Goal: Information Seeking & Learning: Learn about a topic

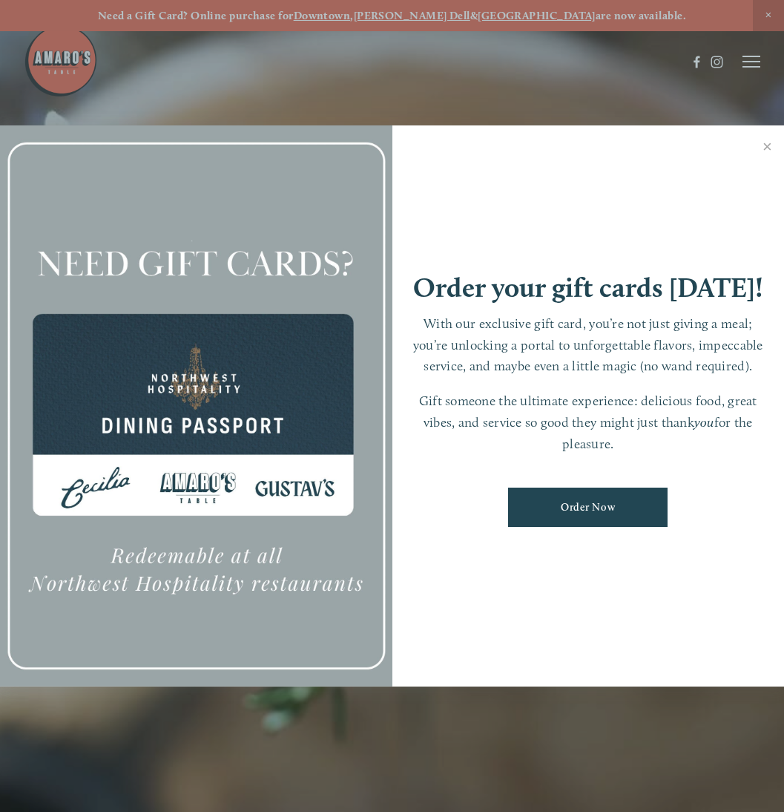
click at [748, 59] on div at bounding box center [392, 406] width 784 height 812
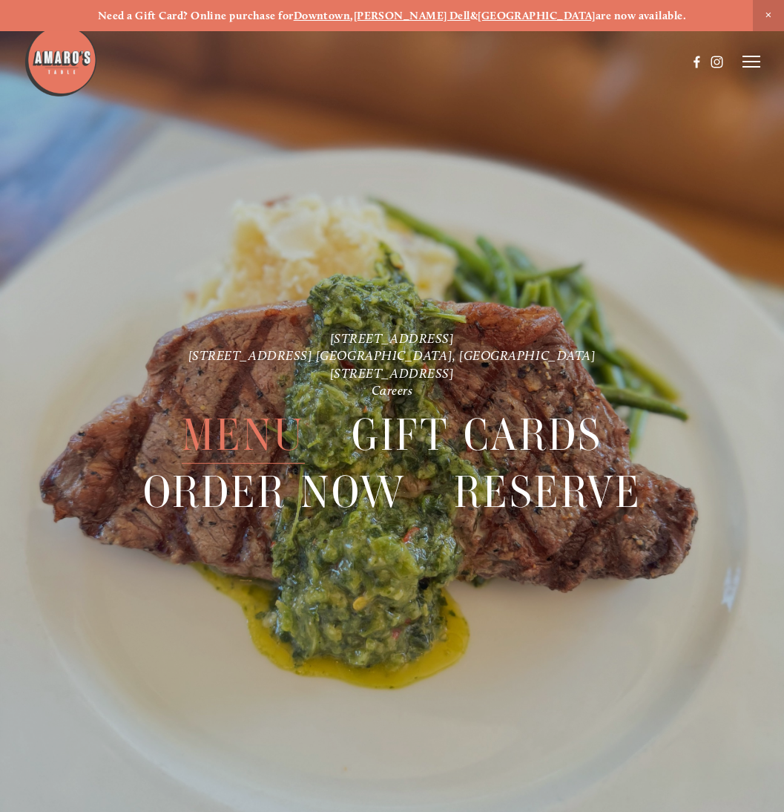
click at [224, 433] on span "Menu" at bounding box center [243, 435] width 123 height 57
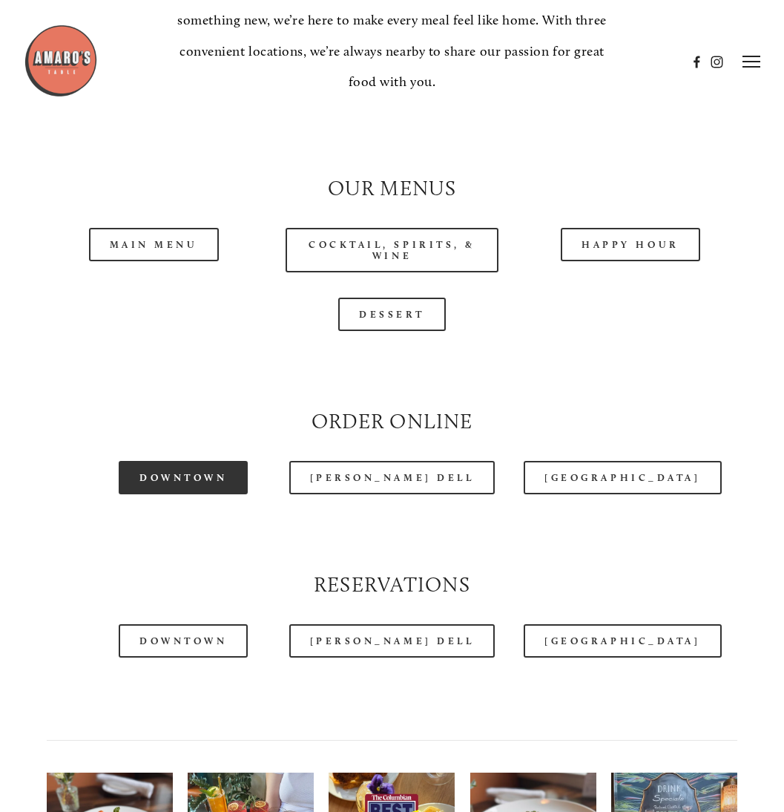
scroll to position [1193, 0]
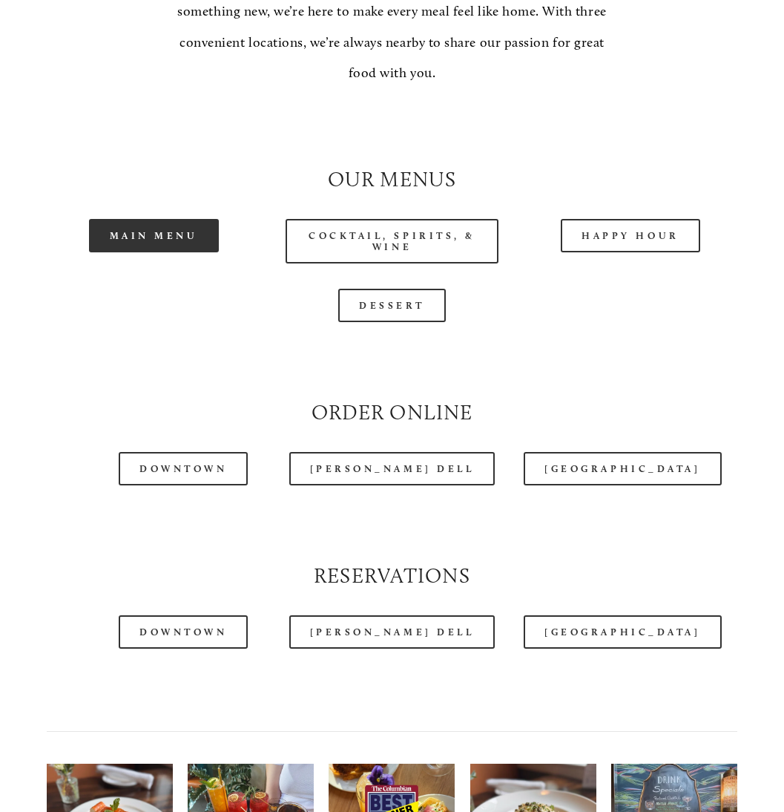
click at [172, 219] on link "Main Menu" at bounding box center [154, 235] width 130 height 33
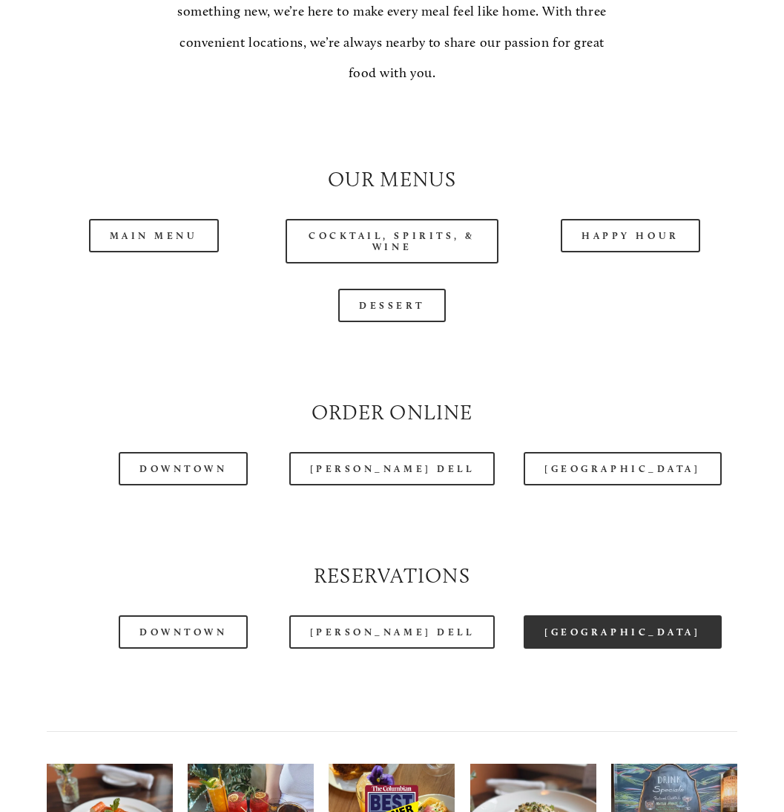
click at [643, 615] on link "[GEOGRAPHIC_DATA]" at bounding box center [622, 631] width 197 height 33
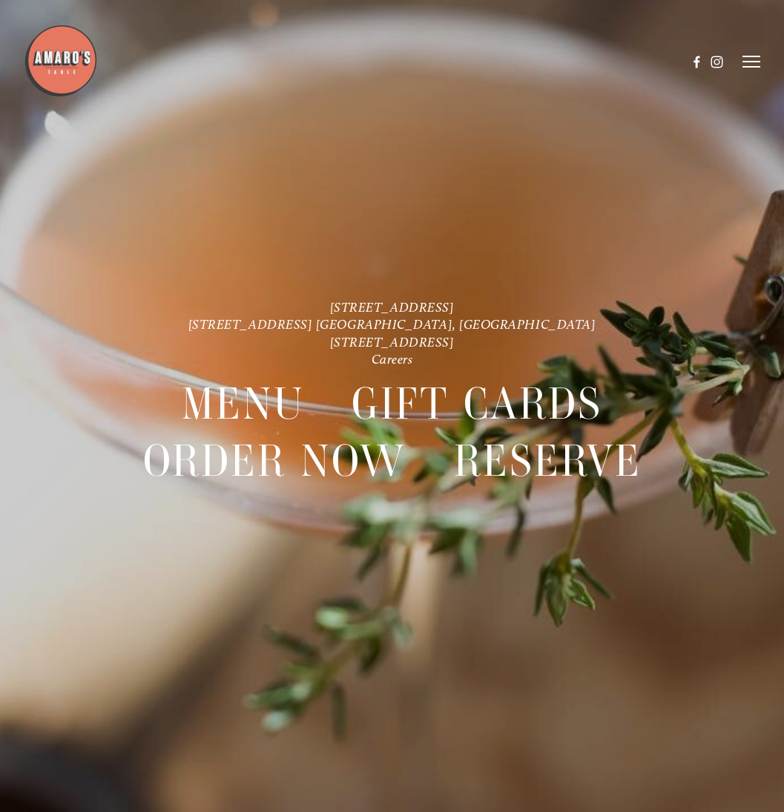
scroll to position [31, 0]
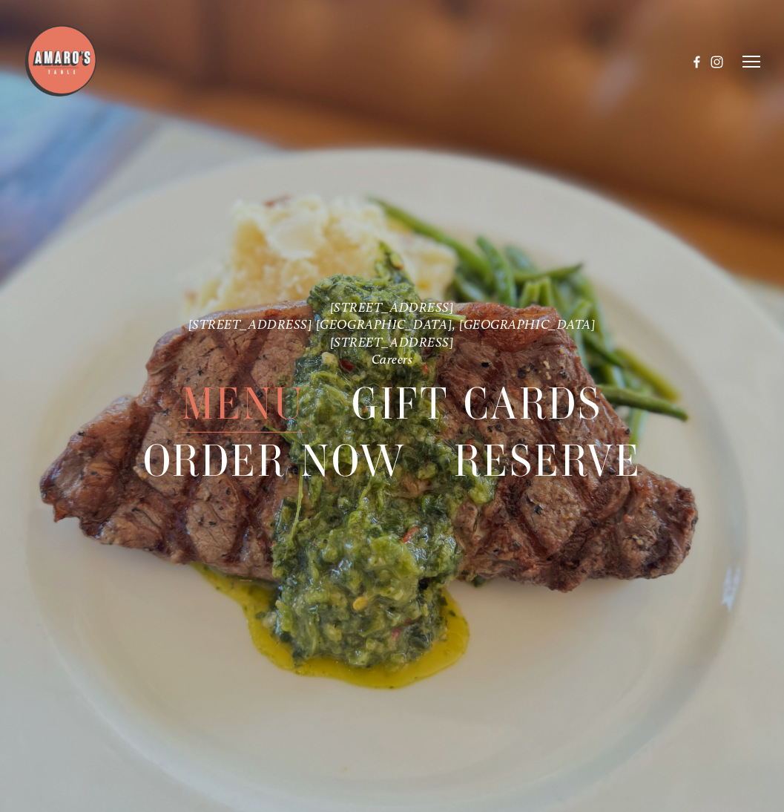
click at [272, 396] on span "Menu" at bounding box center [243, 403] width 123 height 57
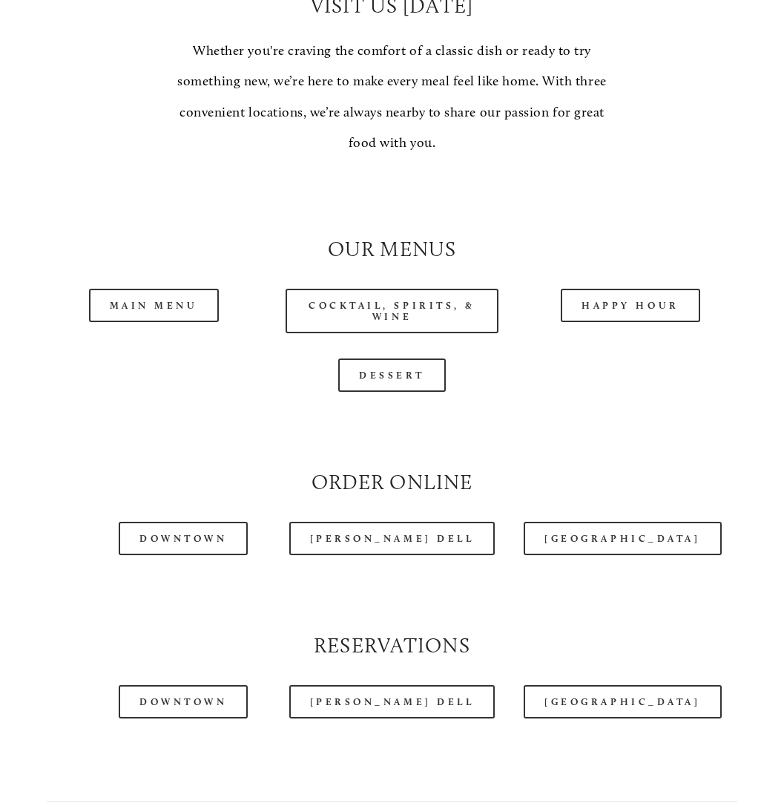
scroll to position [1131, 0]
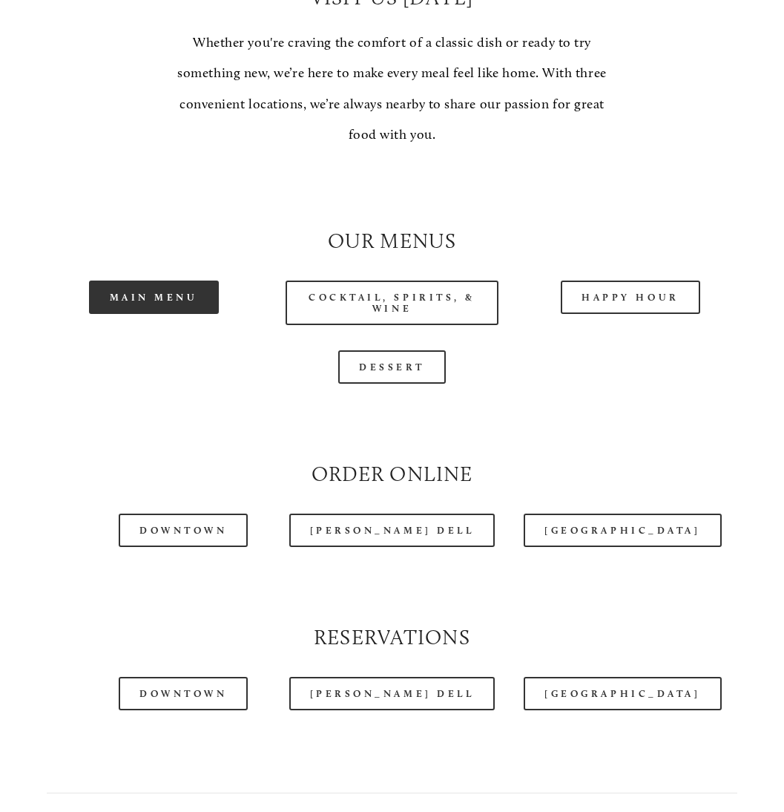
click at [170, 281] on link "Main Menu" at bounding box center [154, 297] width 130 height 33
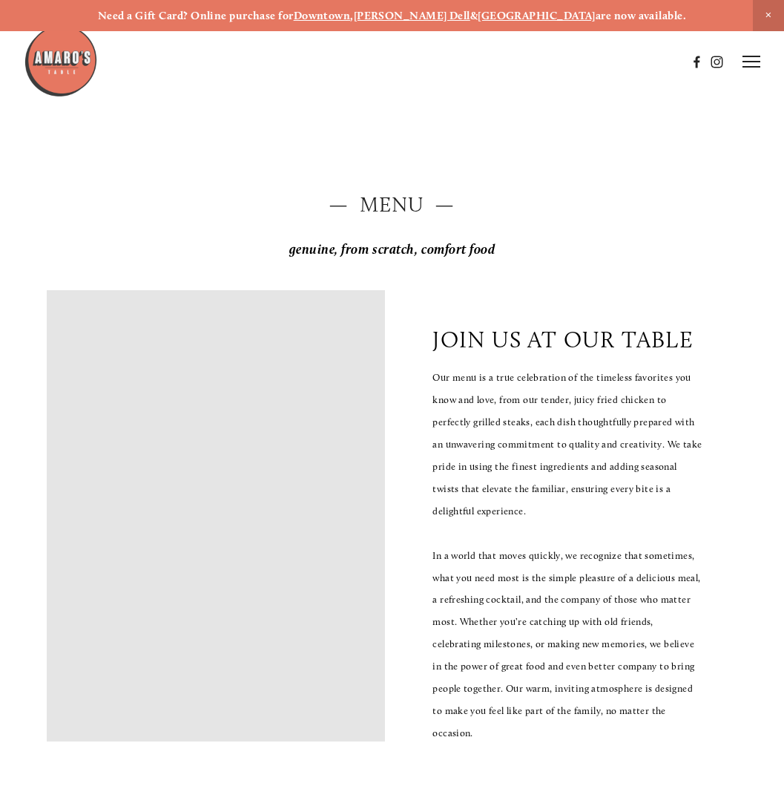
scroll to position [0, 0]
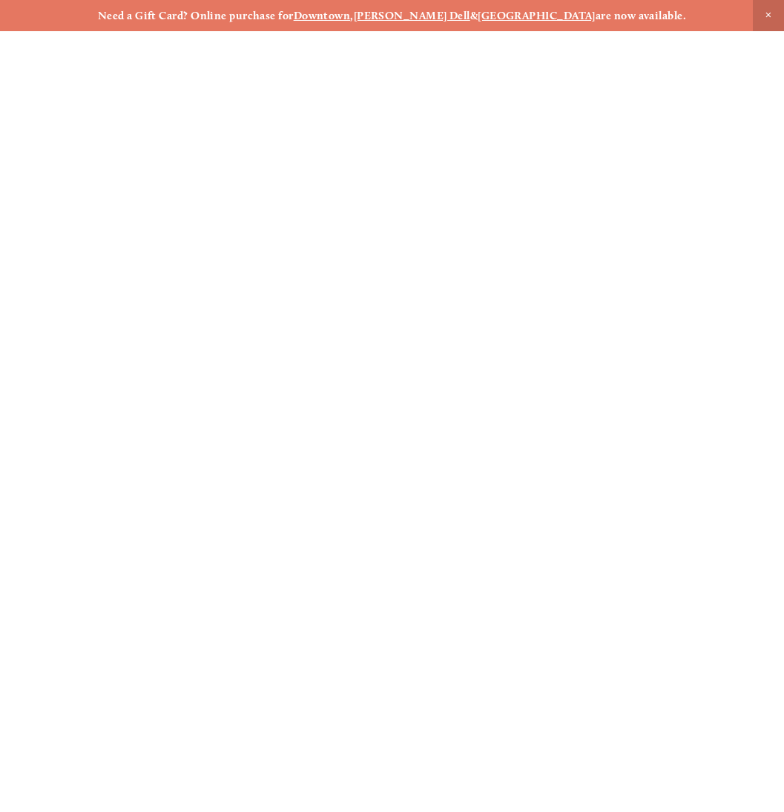
scroll to position [31, 0]
